Goal: Transaction & Acquisition: Purchase product/service

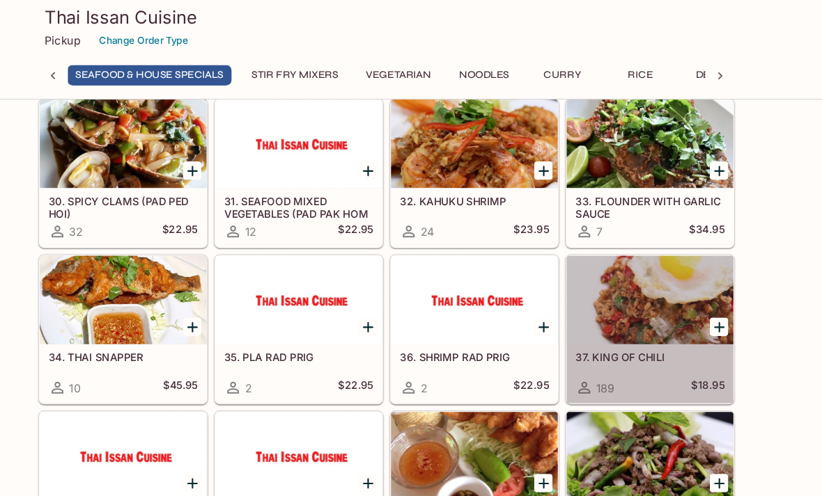
scroll to position [1094, 0]
click at [630, 299] on div at bounding box center [659, 284] width 157 height 84
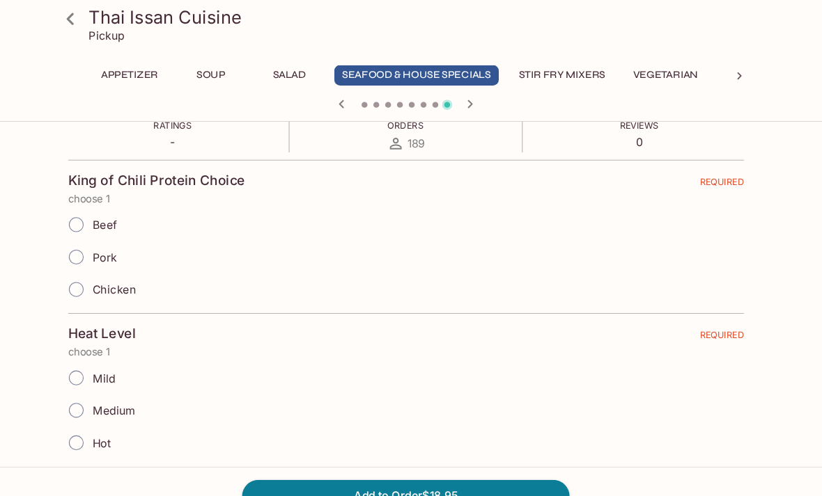
click at [85, 240] on input "Pork" at bounding box center [99, 242] width 29 height 29
radio input "true"
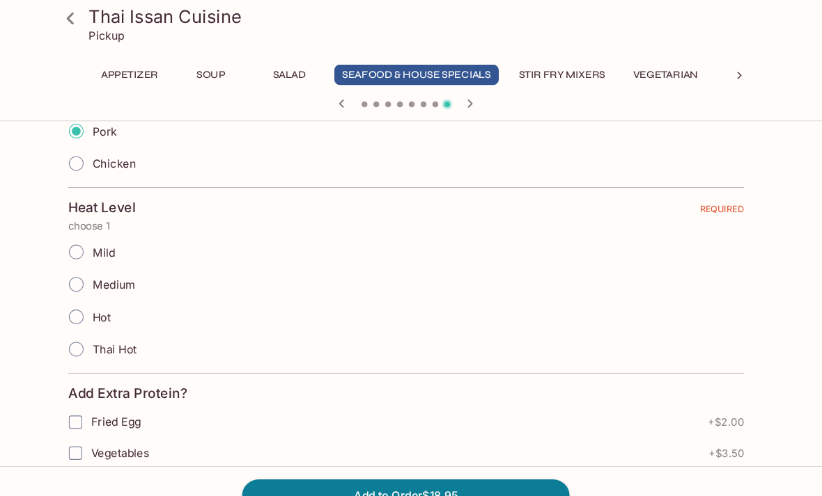
scroll to position [422, 0]
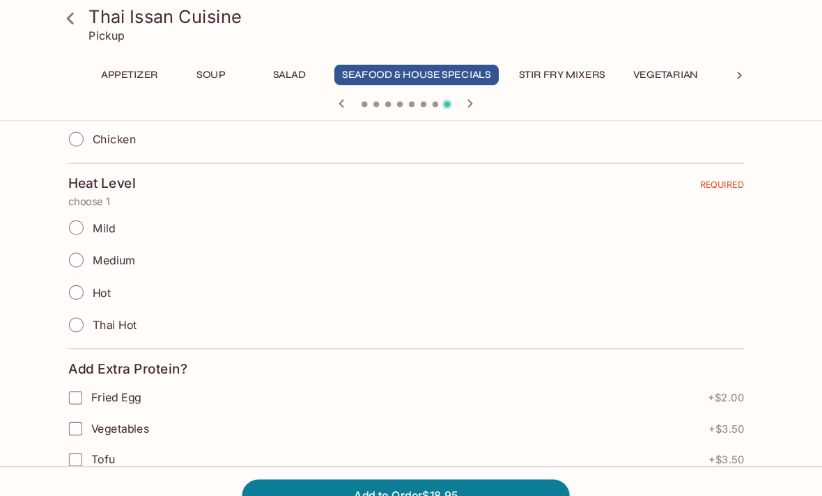
click at [85, 244] on input "Medium" at bounding box center [99, 245] width 29 height 29
radio input "true"
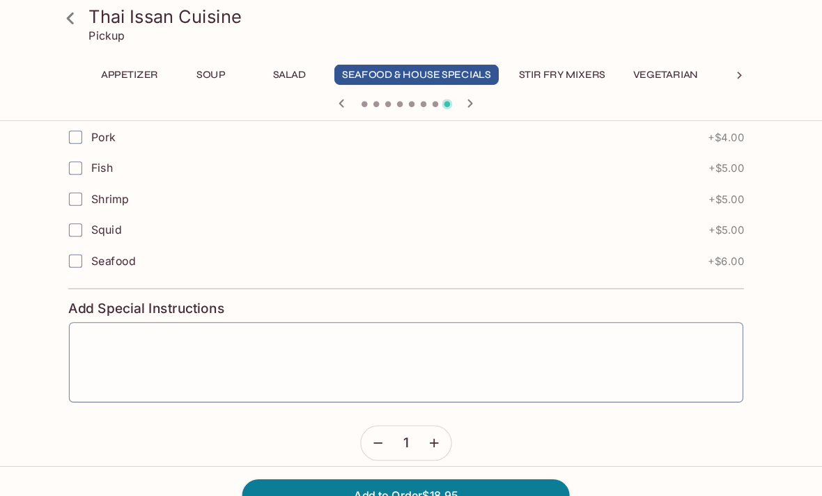
scroll to position [814, 0]
click at [102, 328] on textarea at bounding box center [410, 342] width 617 height 53
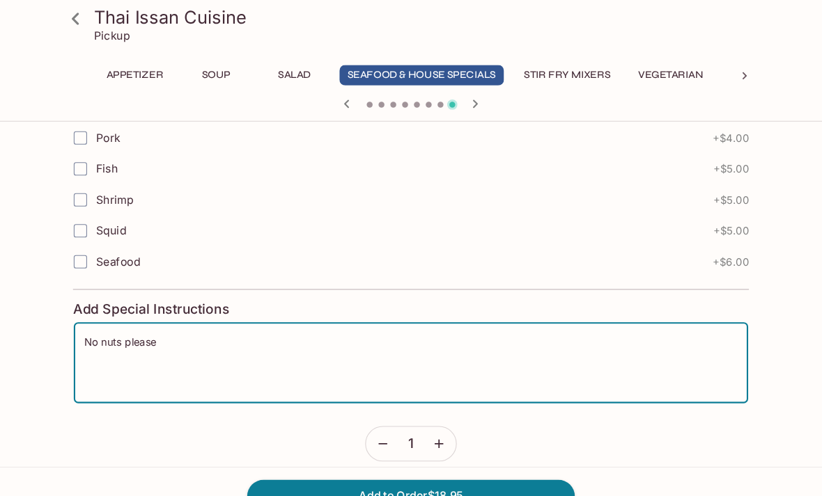
type textarea "No nuts please"
click at [482, 484] on button "Add to Order $18.95" at bounding box center [410, 468] width 309 height 31
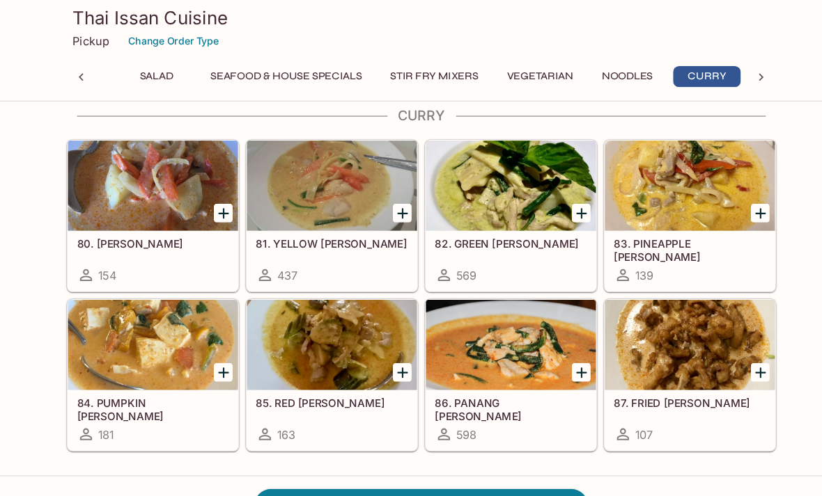
scroll to position [2741, 0]
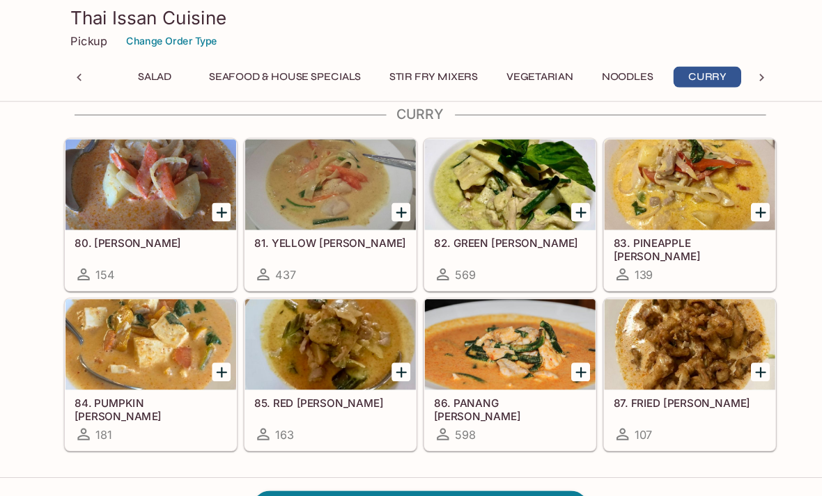
click at [641, 182] on div at bounding box center [659, 171] width 157 height 84
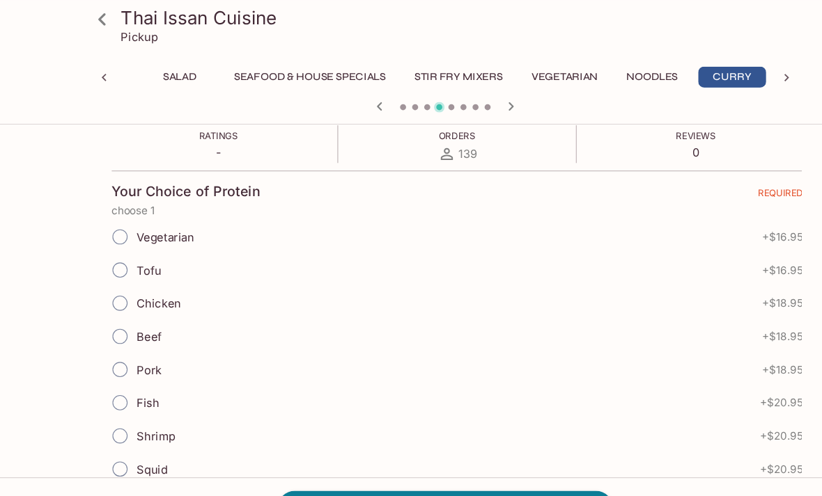
scroll to position [260, 0]
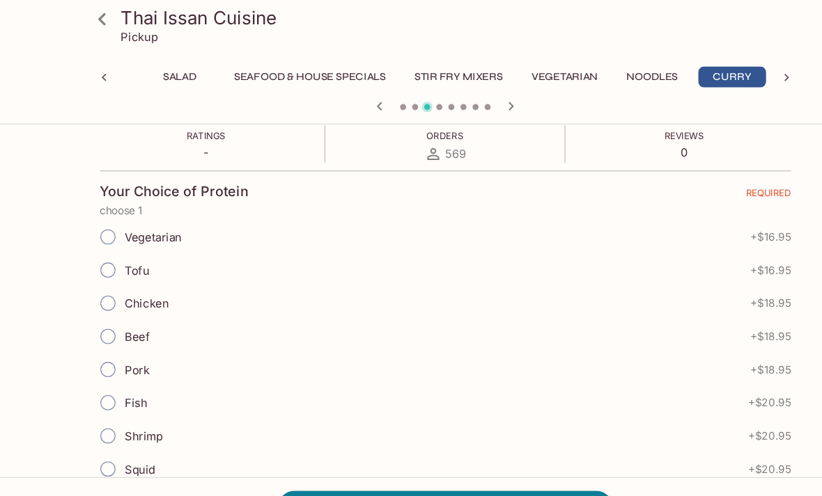
click at [107, 278] on input "Chicken" at bounding box center [99, 279] width 29 height 29
radio input "true"
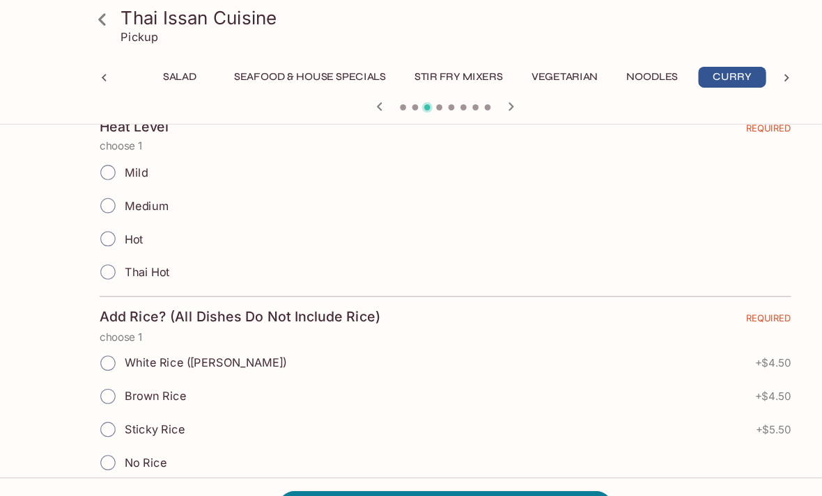
click at [97, 163] on input "Mild" at bounding box center [99, 158] width 29 height 29
radio input "true"
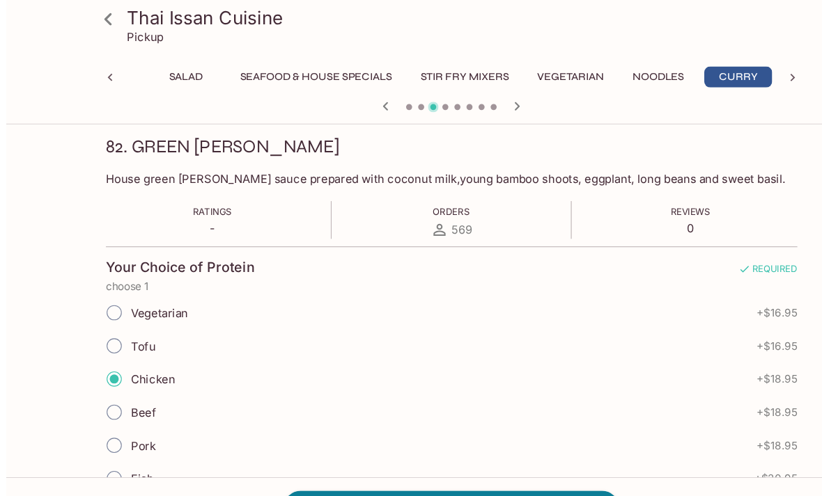
scroll to position [0, 0]
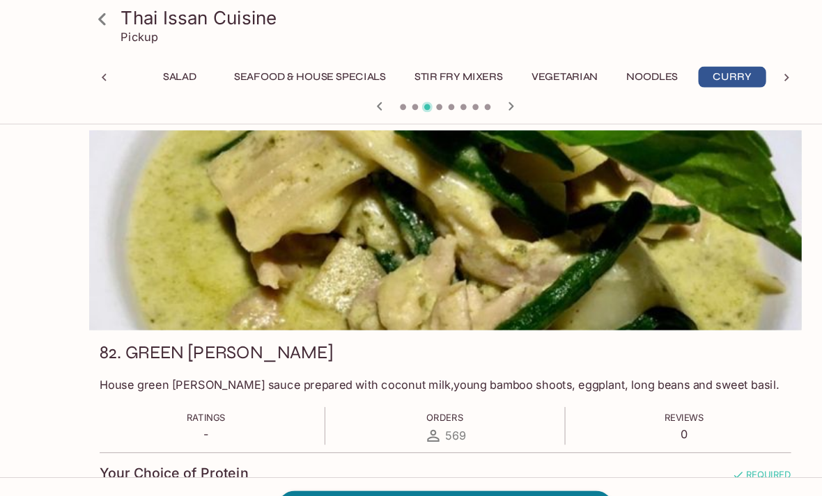
click at [90, 63] on div at bounding box center [96, 71] width 28 height 21
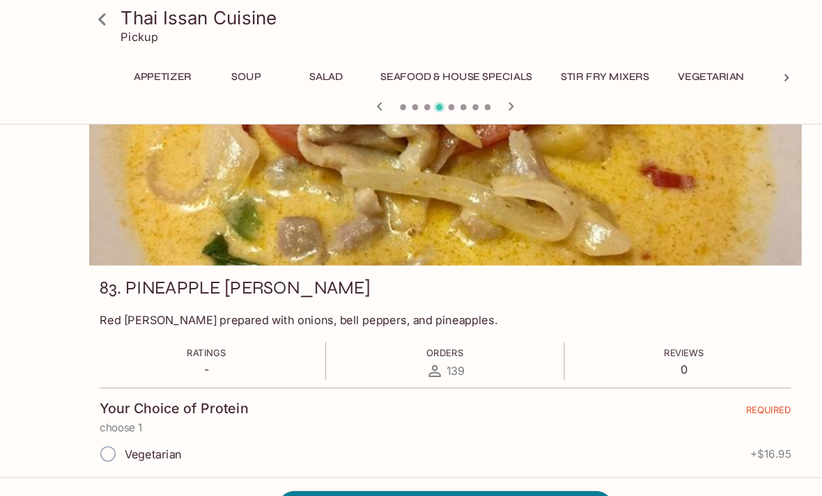
scroll to position [56, 0]
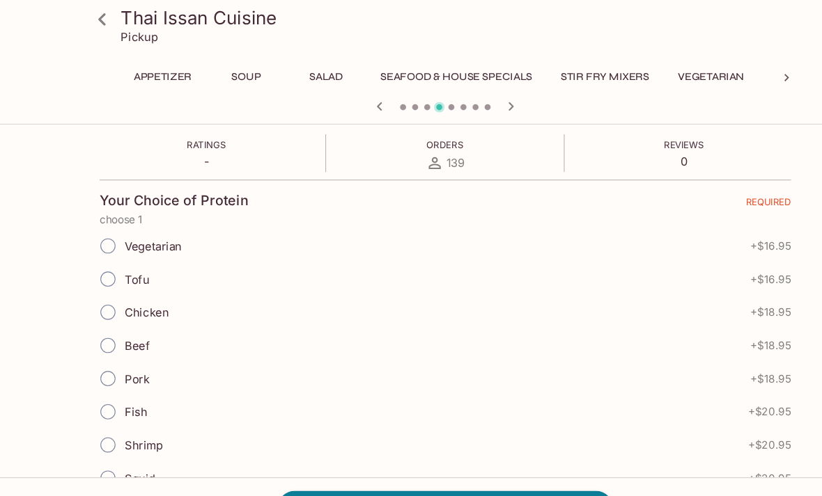
click at [97, 292] on input "Chicken" at bounding box center [99, 288] width 29 height 29
radio input "true"
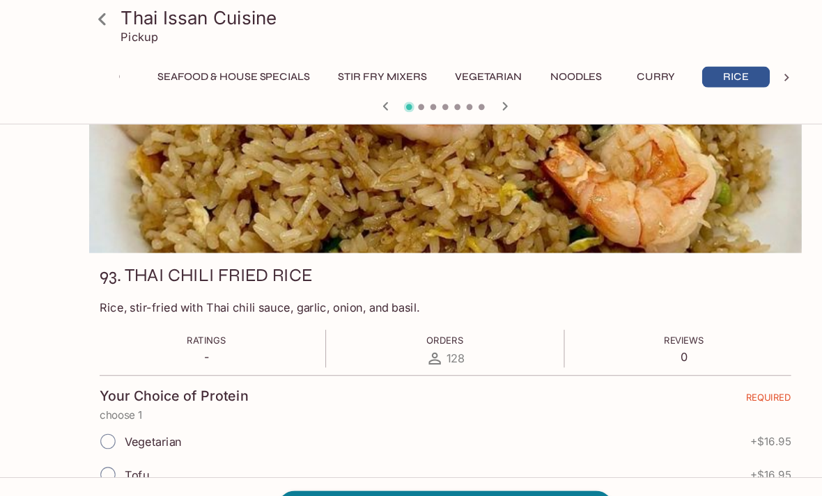
scroll to position [0, 209]
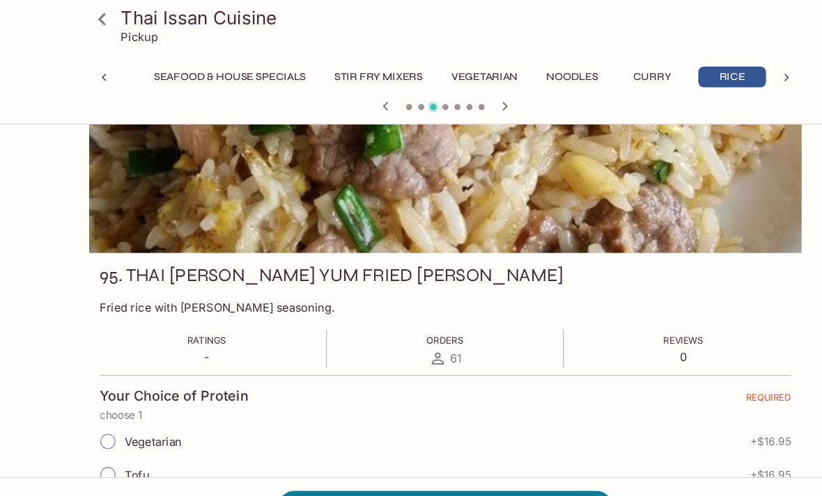
click at [96, 73] on icon at bounding box center [96, 71] width 4 height 7
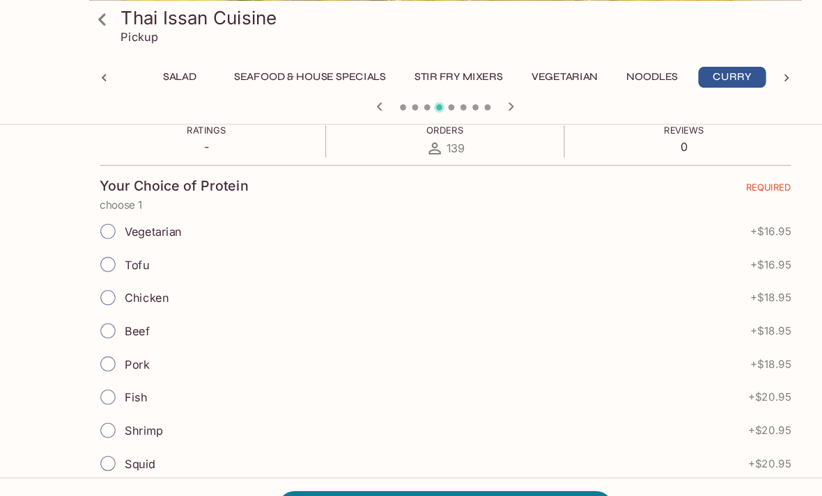
scroll to position [275, 0]
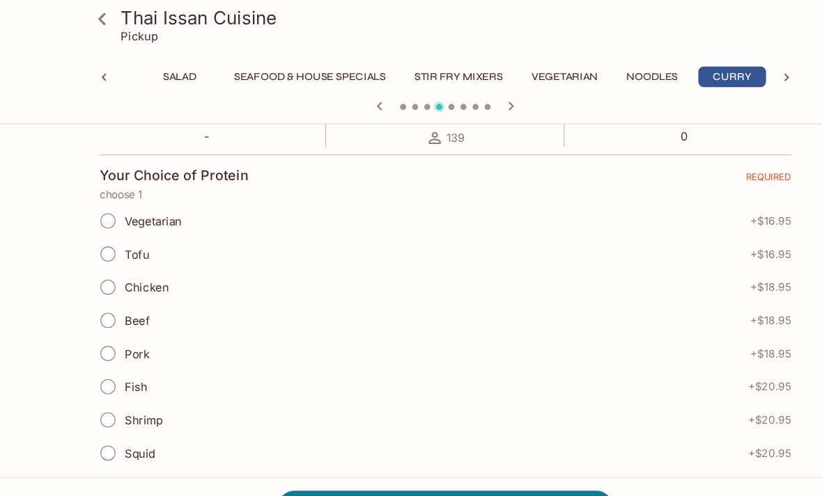
click at [103, 267] on input "Chicken" at bounding box center [99, 265] width 29 height 29
radio input "true"
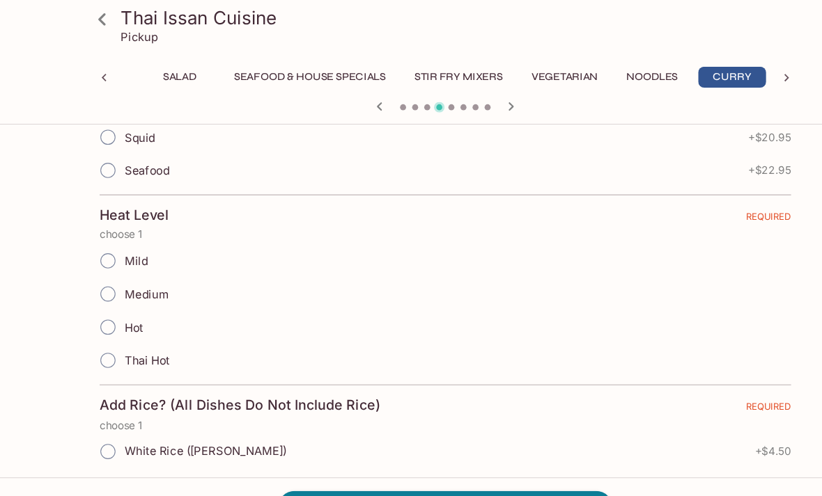
scroll to position [572, 0]
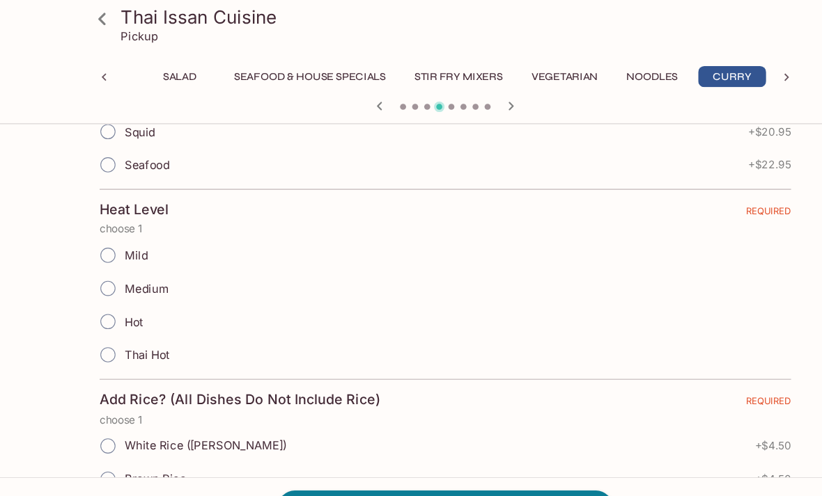
click at [97, 241] on input "Mild" at bounding box center [99, 235] width 29 height 29
radio input "true"
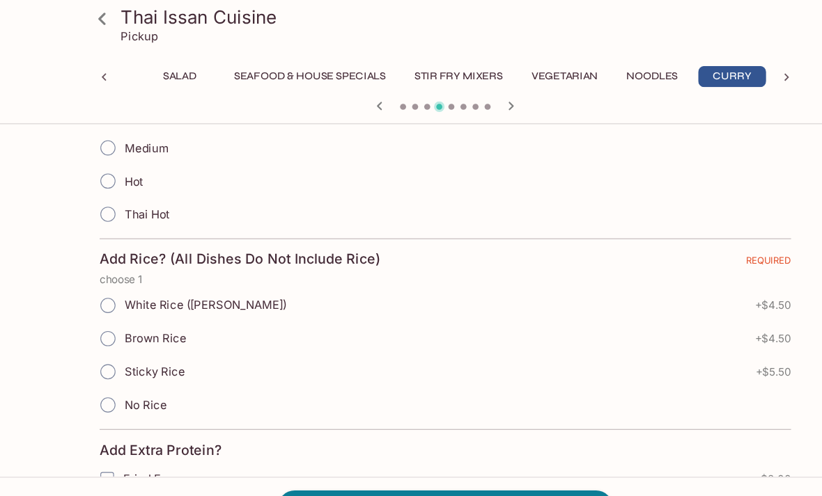
scroll to position [715, 0]
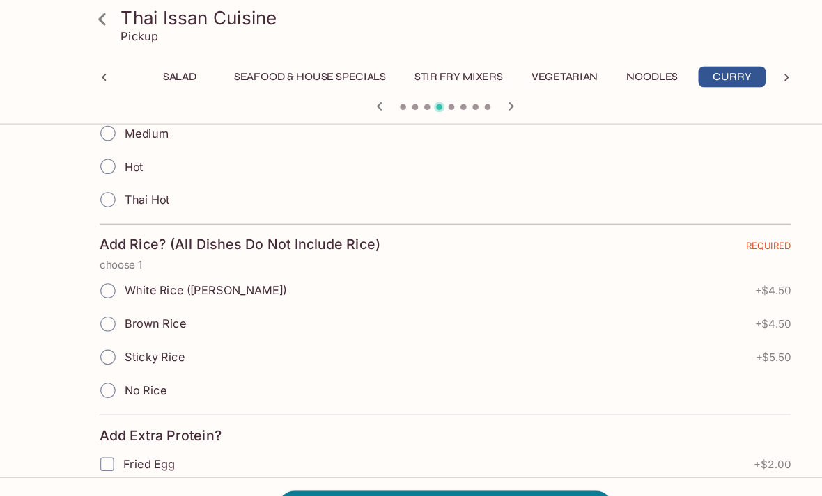
click at [107, 270] on input "White Rice ([PERSON_NAME])" at bounding box center [99, 268] width 29 height 29
radio input "true"
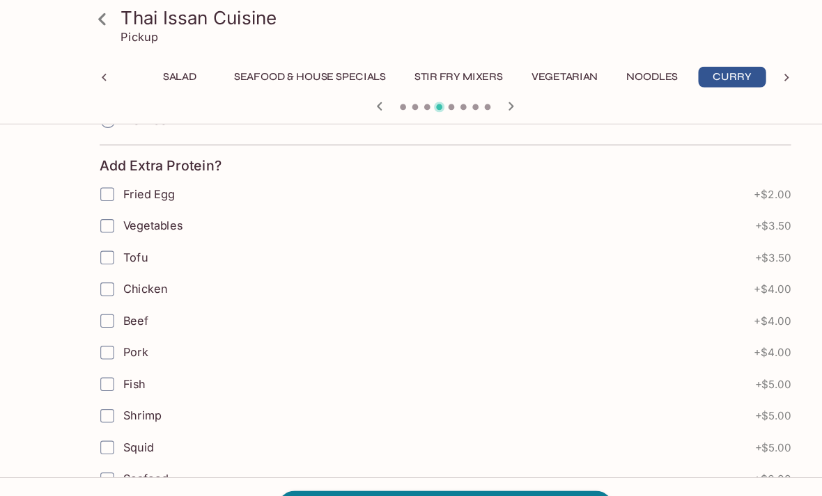
scroll to position [964, 0]
click at [105, 272] on input "Chicken" at bounding box center [99, 267] width 28 height 28
checkbox input "true"
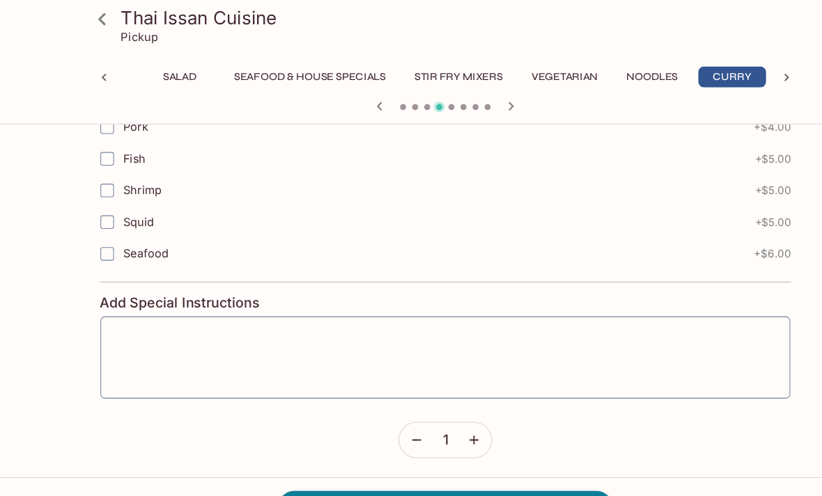
scroll to position [1173, 0]
click at [490, 467] on button "Add to Order $27.45" at bounding box center [410, 468] width 309 height 31
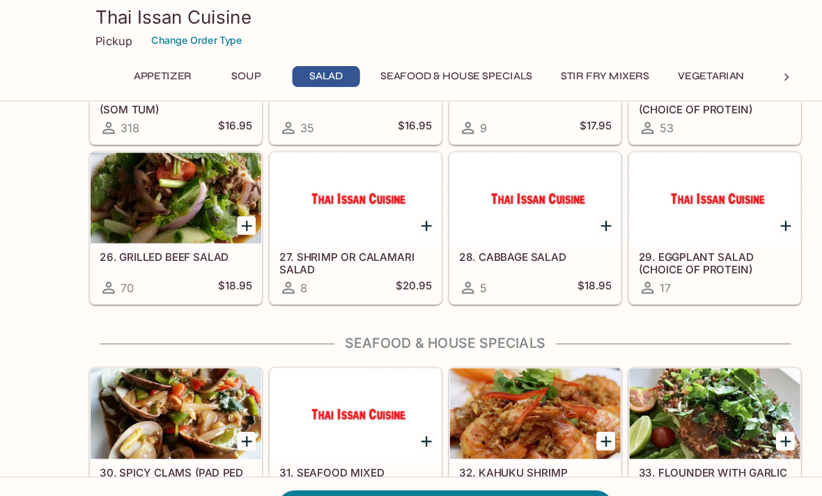
scroll to position [848, 0]
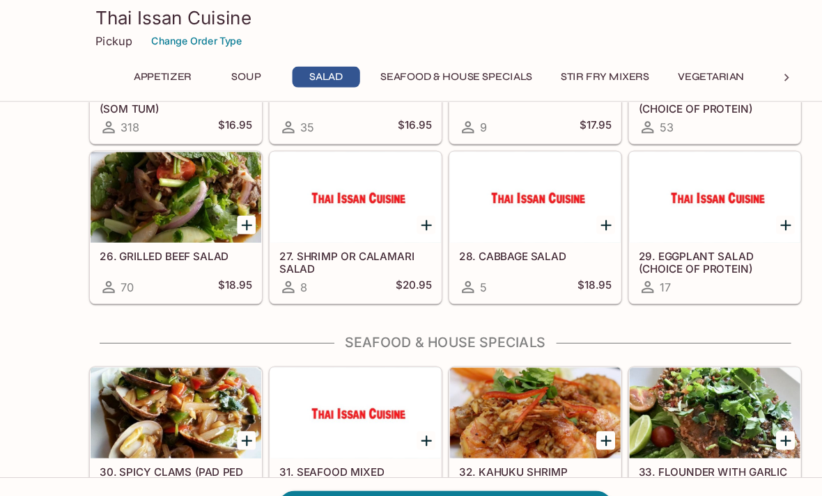
click at [444, 484] on link "2 View Order | $46.40" at bounding box center [410, 468] width 309 height 31
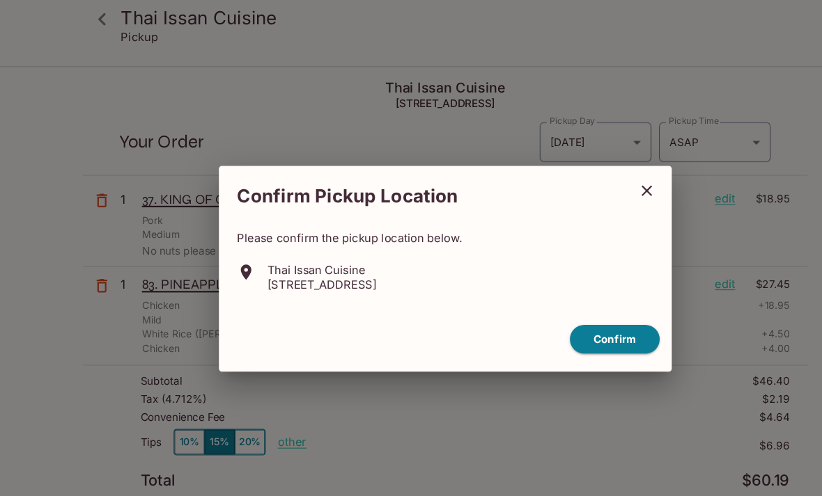
click at [579, 315] on button "Confirm" at bounding box center [567, 313] width 83 height 27
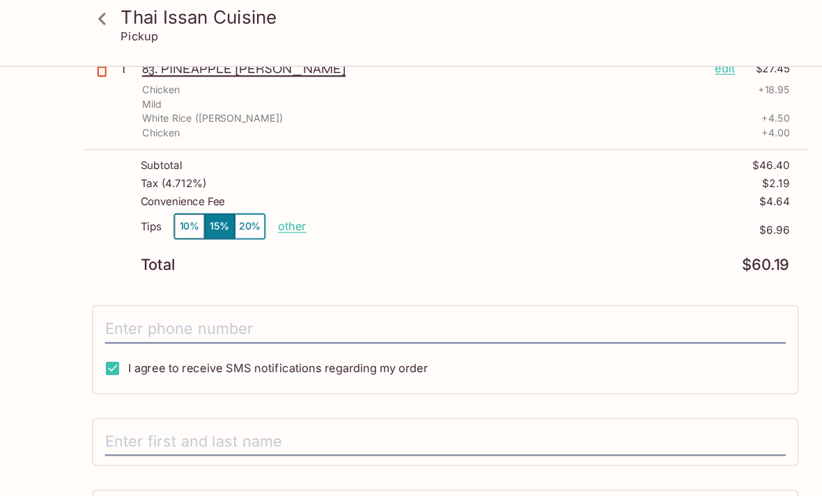
scroll to position [199, 0]
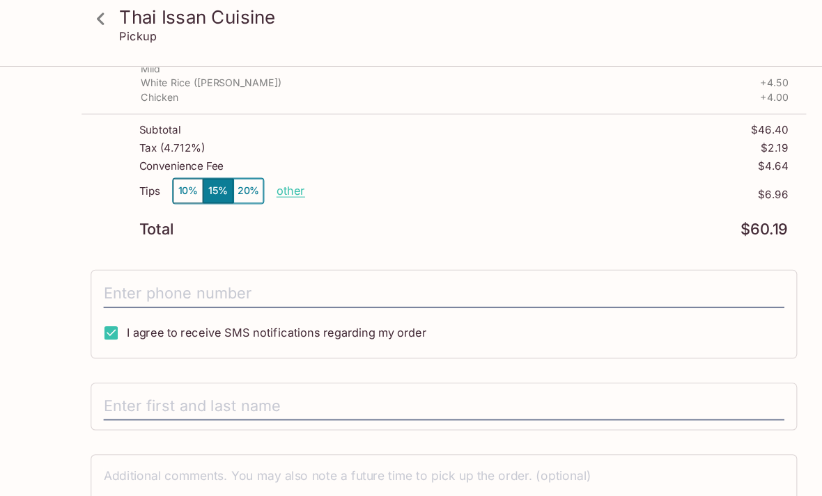
click at [171, 171] on button "10%" at bounding box center [175, 176] width 28 height 23
click at [203, 180] on button "15%" at bounding box center [203, 175] width 28 height 23
click at [268, 273] on input "tel" at bounding box center [411, 271] width 628 height 26
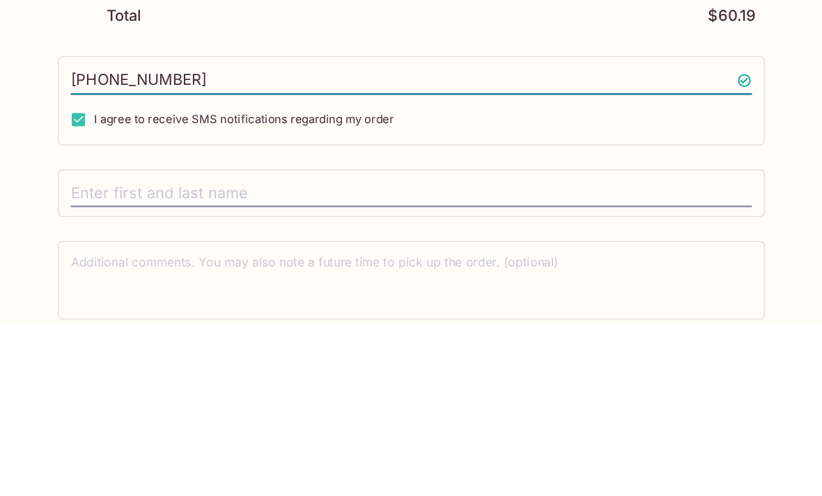
type input "[PHONE_NUMBER]"
click at [189, 363] on input "text" at bounding box center [411, 376] width 628 height 26
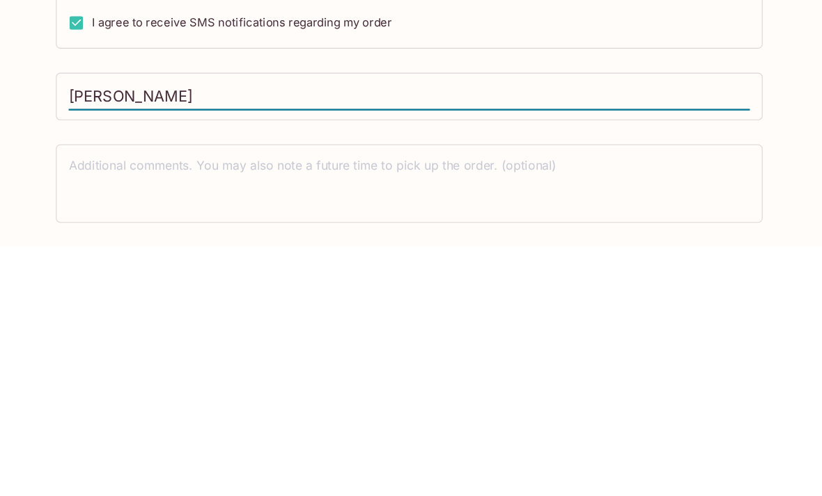
scroll to position [254, 0]
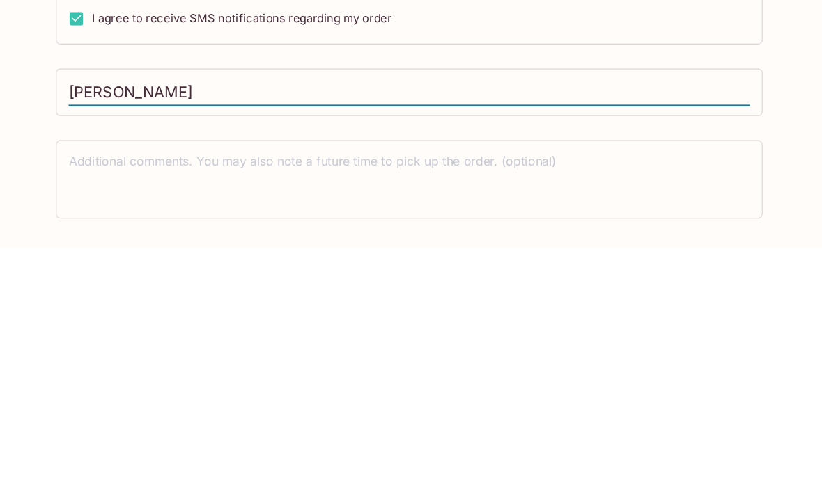
type input "[PERSON_NAME]"
click at [472, 409] on textarea at bounding box center [411, 433] width 628 height 48
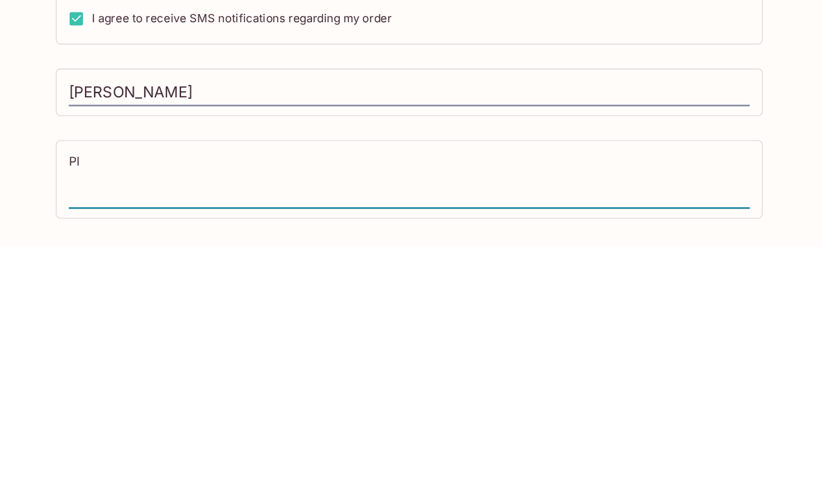
type textarea "P"
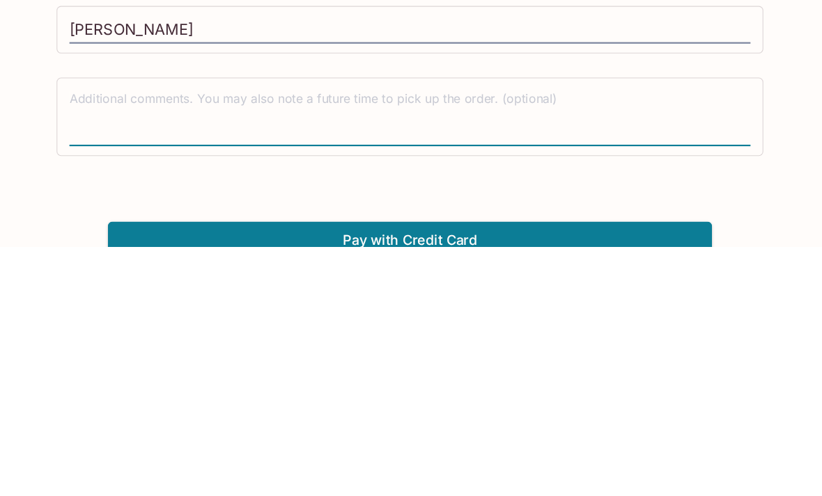
scroll to position [322, 0]
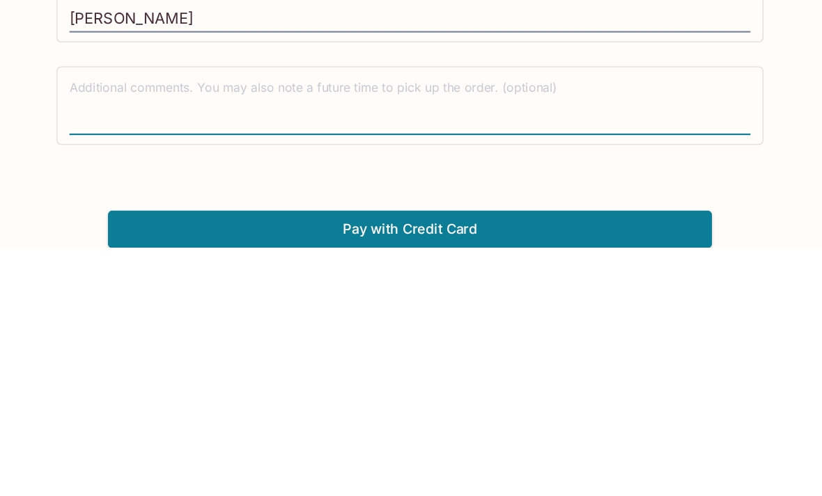
click at [483, 462] on button "Pay with Credit Card" at bounding box center [410, 479] width 557 height 35
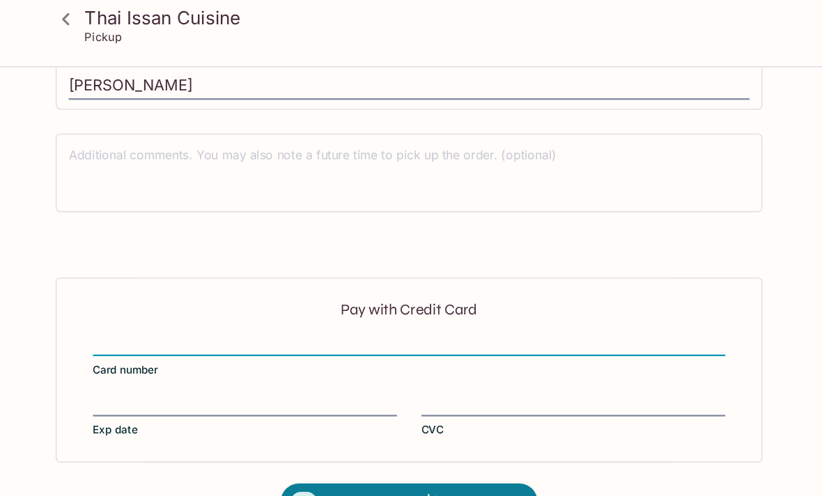
scroll to position [528, 0]
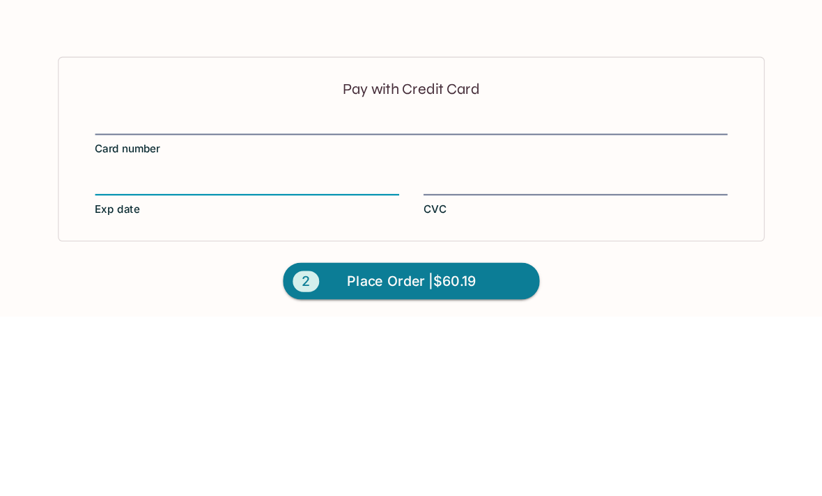
click at [511, 257] on div "Pay with Credit Card Card number Exp date CVC" at bounding box center [411, 342] width 652 height 170
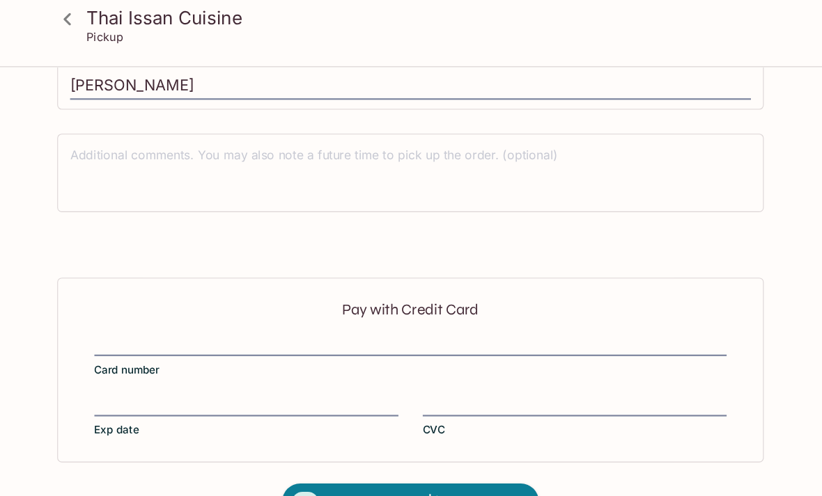
click at [487, 361] on div "Pay with Credit Card Card number Exp date CVC" at bounding box center [411, 341] width 652 height 170
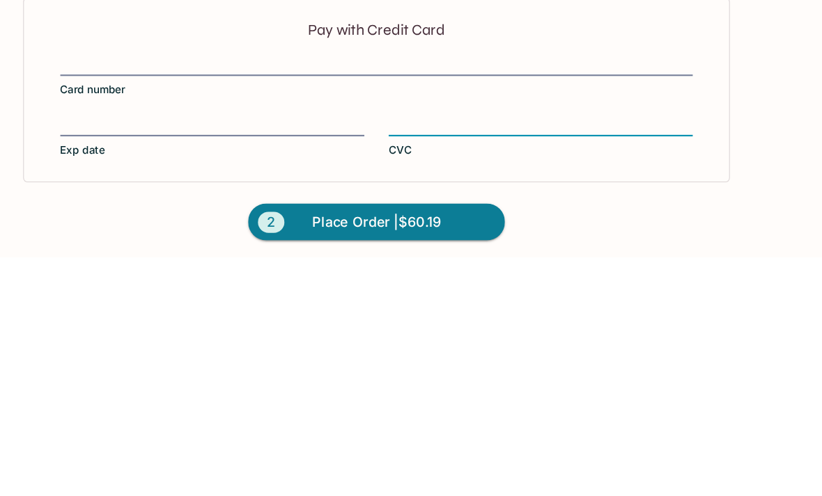
click at [712, 196] on div "Thai Issan Cuisine Pickup Thai Issan Cuisine [STREET_ADDRESS] Your Order Pickup…" at bounding box center [411, 18] width 822 height 966
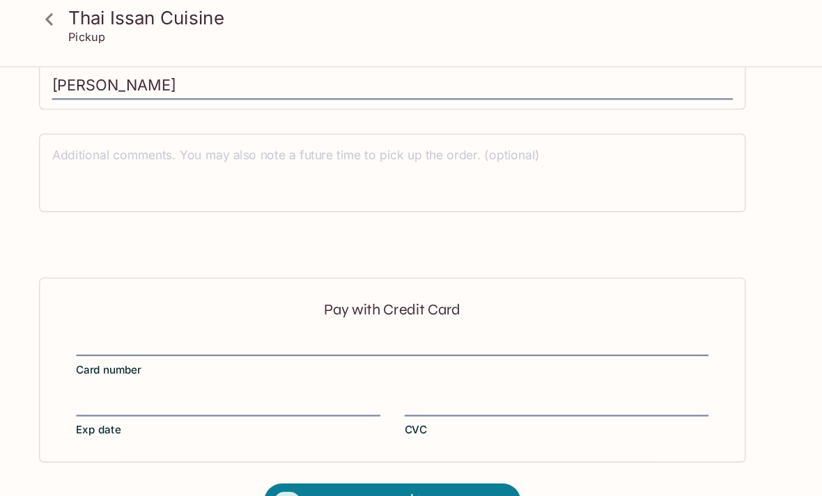
scroll to position [528, 0]
click at [382, 464] on span "Place Order | $60.19" at bounding box center [411, 464] width 118 height 22
